Goal: Task Accomplishment & Management: Use online tool/utility

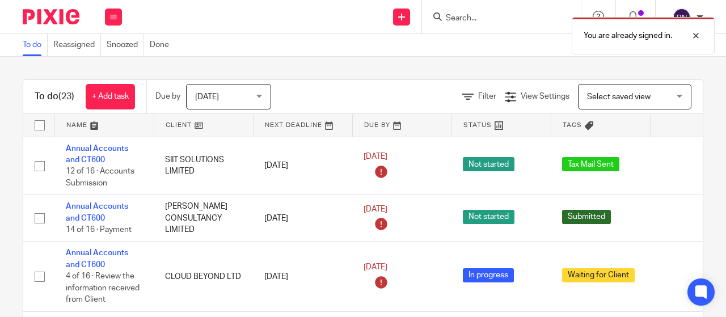
click at [473, 15] on div "You are already signed in." at bounding box center [539, 32] width 352 height 43
click at [469, 16] on div "You are already signed in." at bounding box center [539, 32] width 352 height 43
drag, startPoint x: 465, startPoint y: 20, endPoint x: 561, endPoint y: 44, distance: 98.4
click at [465, 20] on div "You are already signed in." at bounding box center [539, 32] width 352 height 43
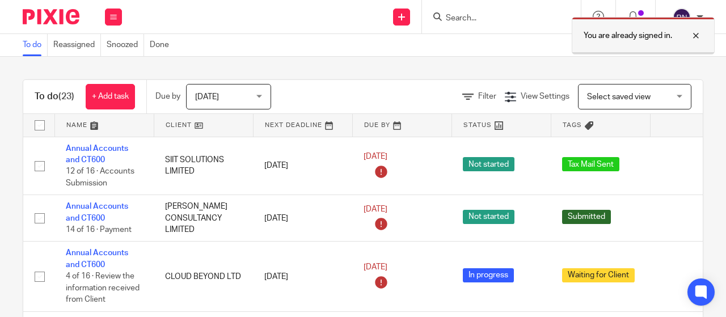
click at [697, 36] on div at bounding box center [687, 36] width 31 height 14
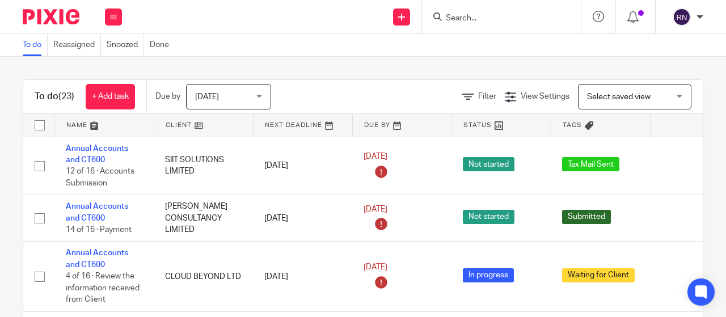
click at [489, 18] on input "Search" at bounding box center [496, 19] width 102 height 10
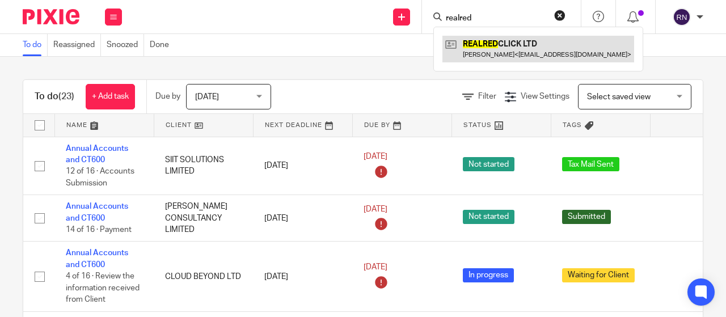
type input "realred"
click at [503, 47] on link at bounding box center [539, 49] width 192 height 26
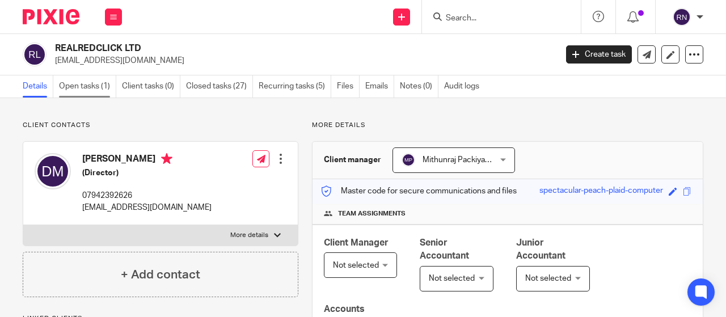
click at [102, 88] on link "Open tasks (1)" at bounding box center [87, 86] width 57 height 22
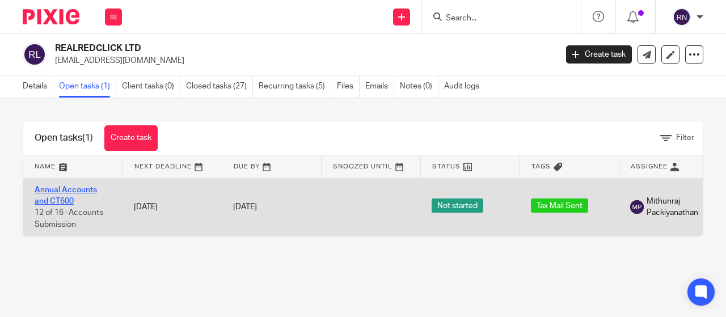
click at [67, 188] on link "Annual Accounts and CT600" at bounding box center [66, 195] width 62 height 19
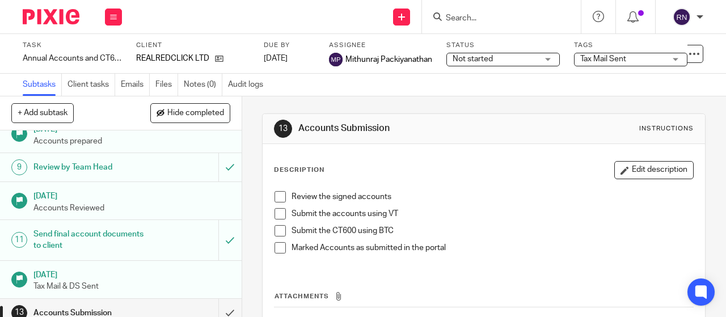
scroll to position [386, 0]
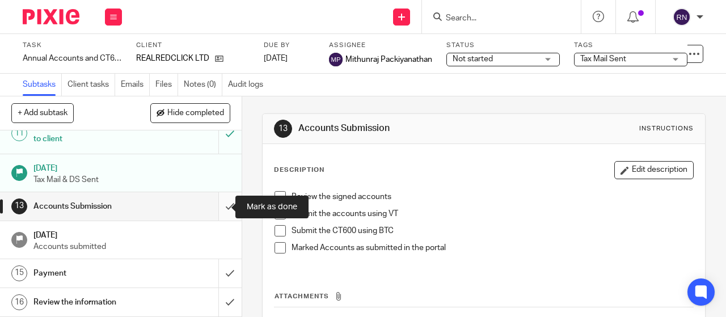
click at [213, 207] on input "submit" at bounding box center [121, 206] width 242 height 28
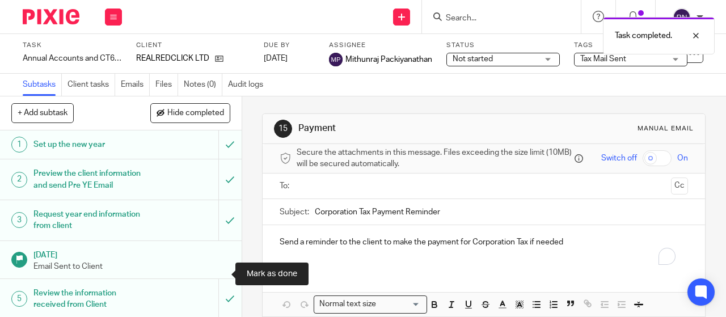
scroll to position [386, 0]
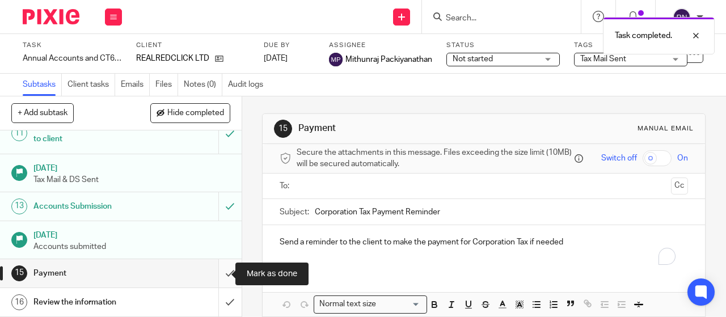
click at [217, 279] on input "submit" at bounding box center [121, 273] width 242 height 28
